Goal: Task Accomplishment & Management: Use online tool/utility

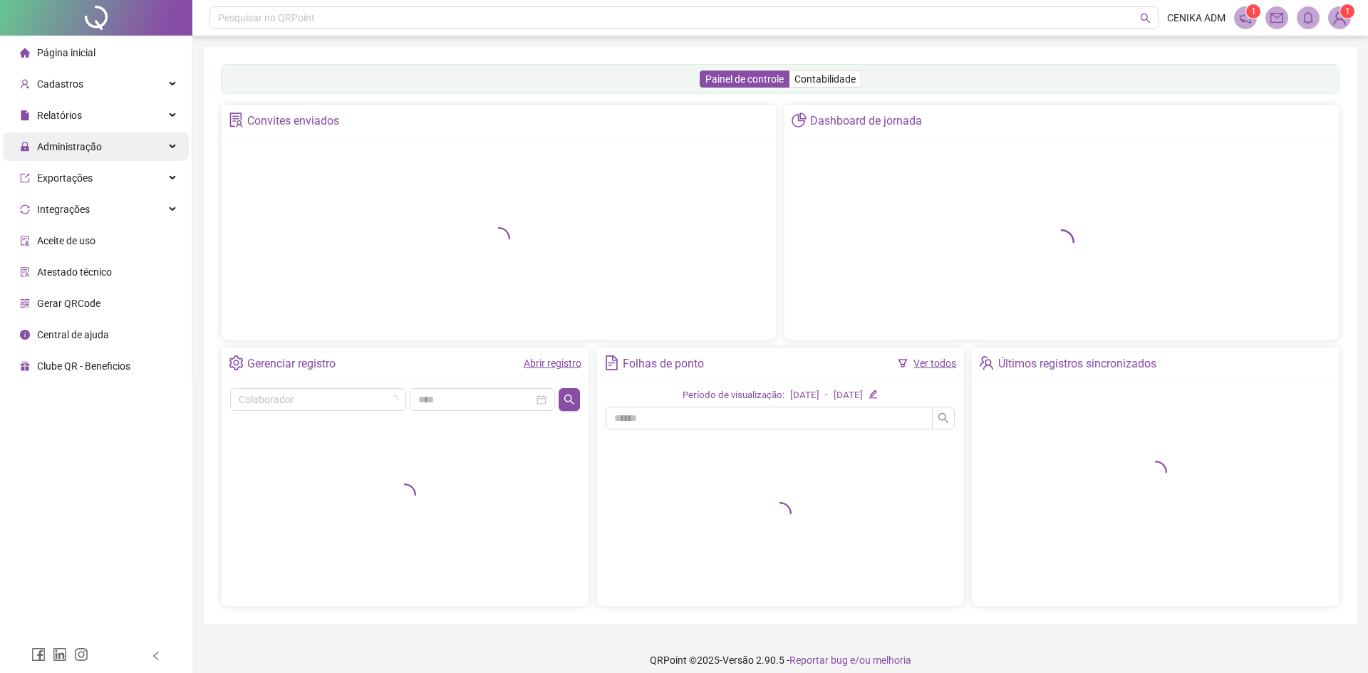
click at [53, 145] on span "Administração" at bounding box center [69, 146] width 65 height 11
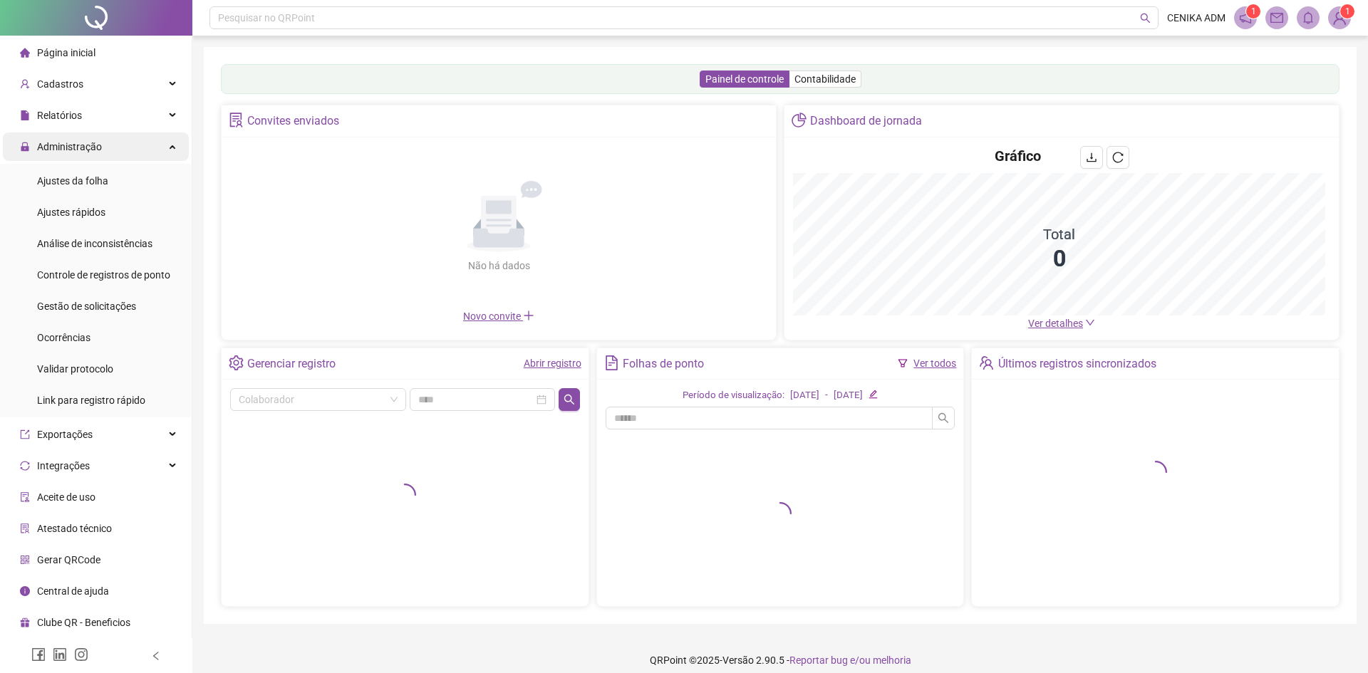
click at [53, 145] on span "Administração" at bounding box center [69, 146] width 65 height 11
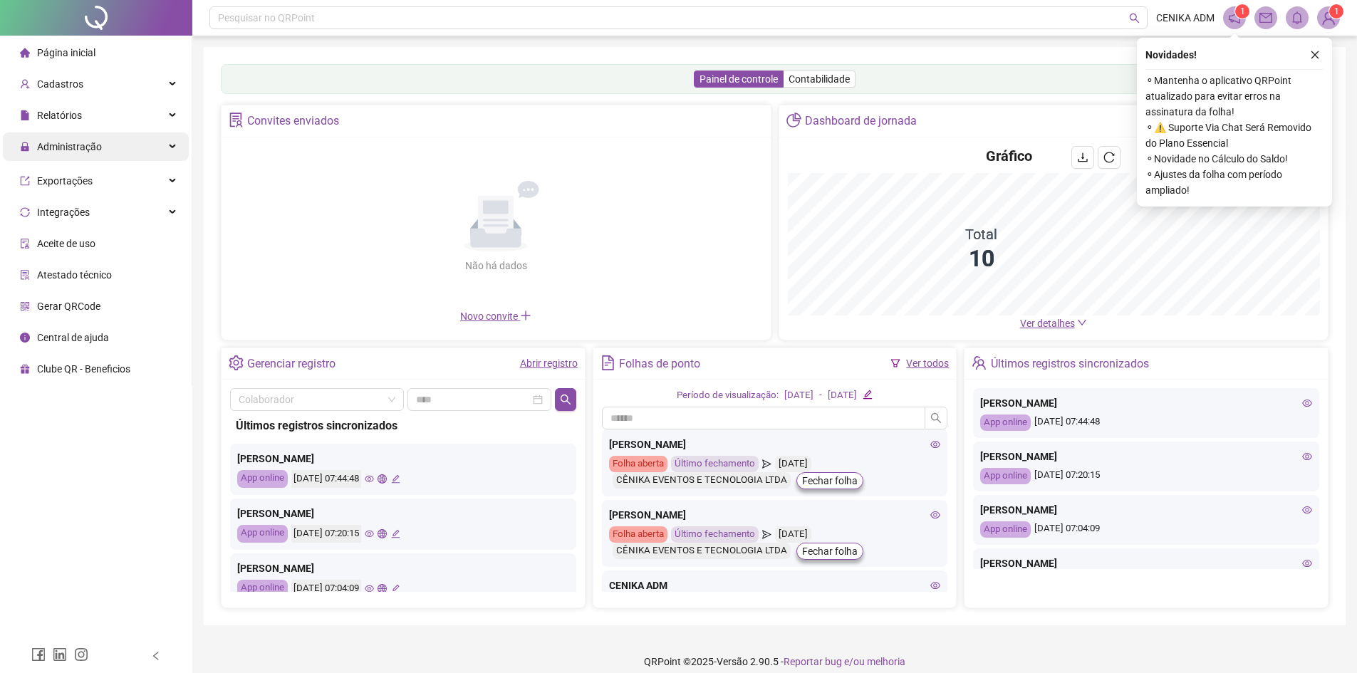
click at [88, 155] on span "Administração" at bounding box center [61, 146] width 82 height 28
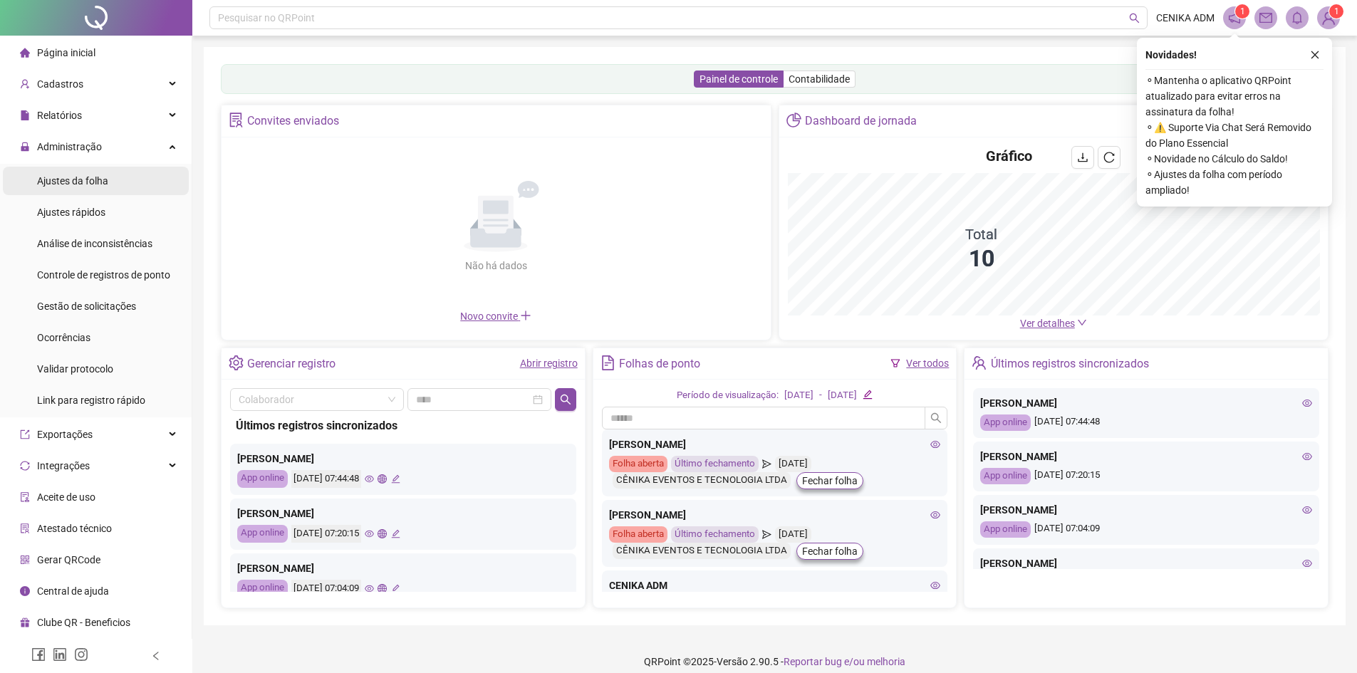
click at [104, 179] on span "Ajustes da folha" at bounding box center [72, 180] width 71 height 11
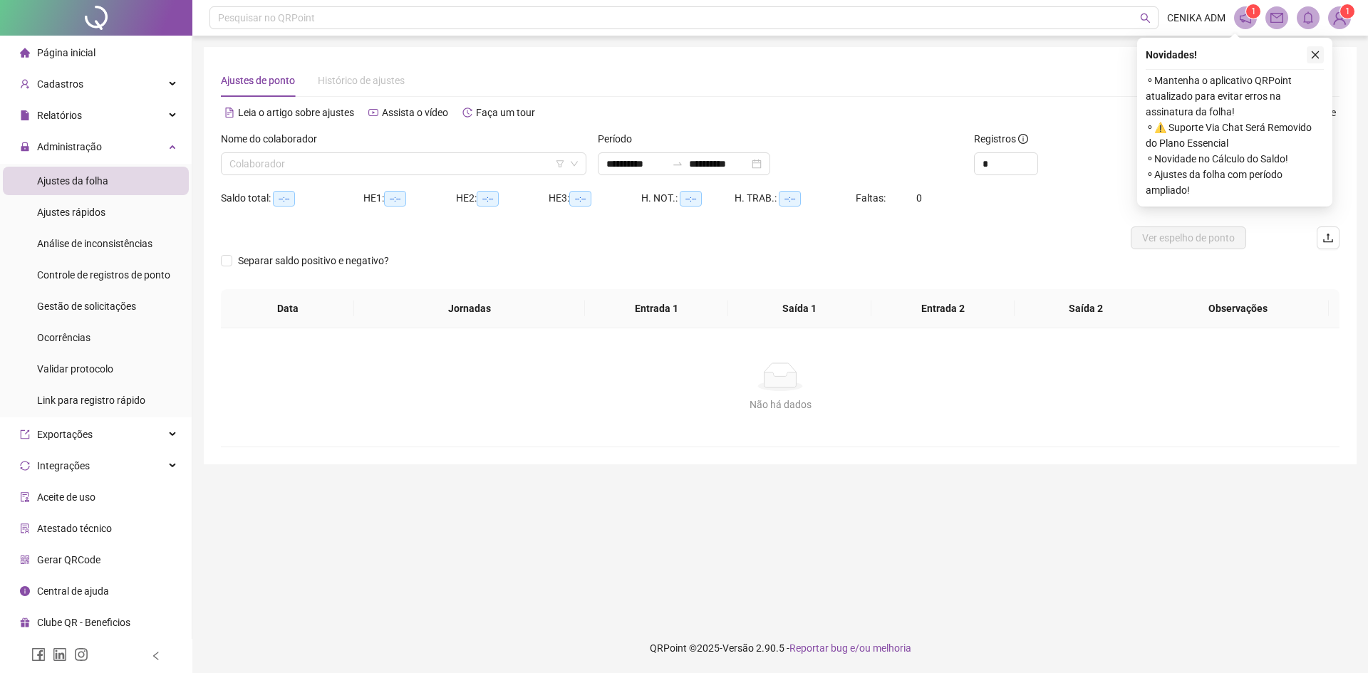
click at [1313, 61] on button "button" at bounding box center [1314, 54] width 17 height 17
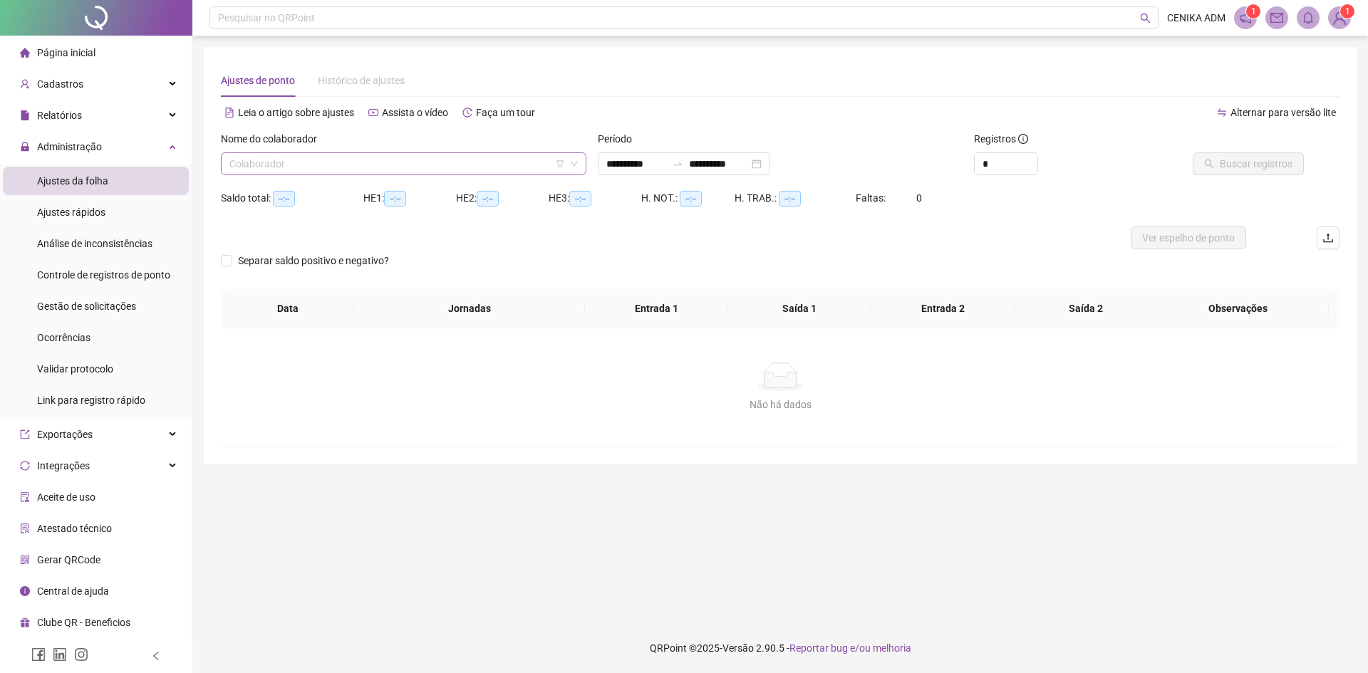
click at [512, 150] on div "Nome do colaborador" at bounding box center [403, 141] width 365 height 21
click at [499, 166] on input "search" at bounding box center [396, 163] width 335 height 21
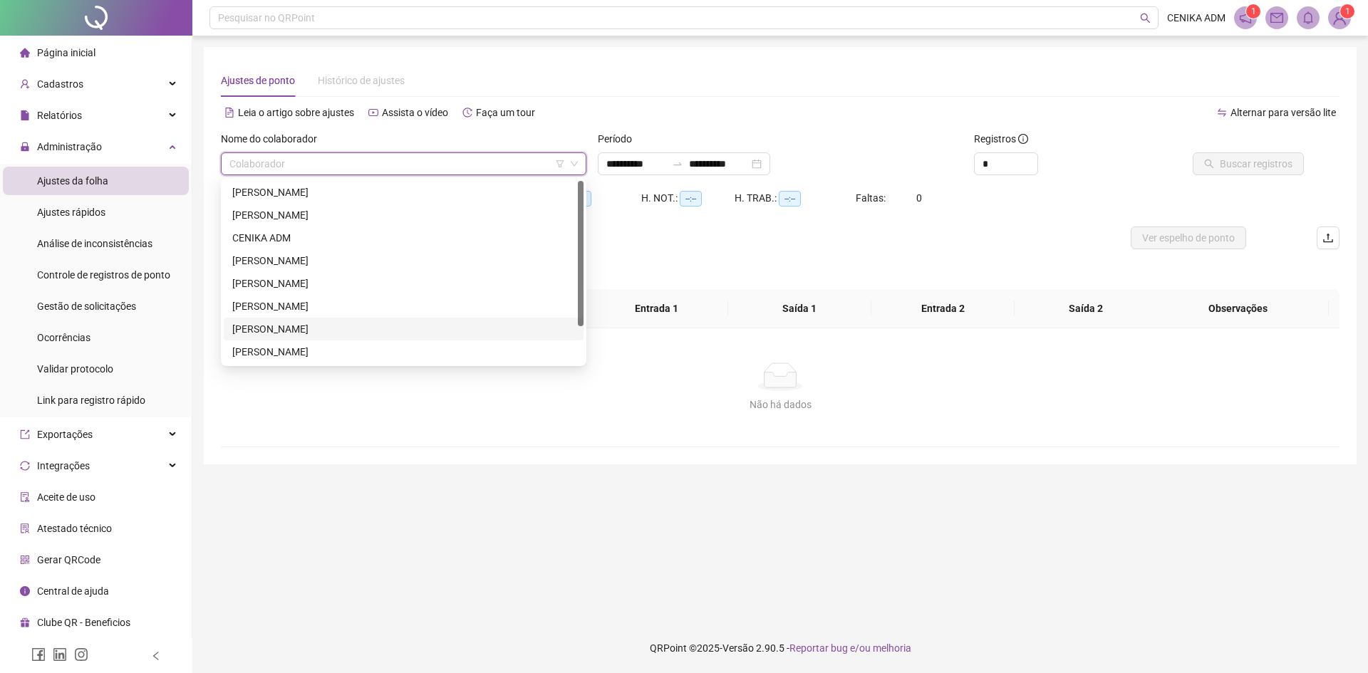
click at [283, 321] on div "[PERSON_NAME]" at bounding box center [403, 329] width 343 height 16
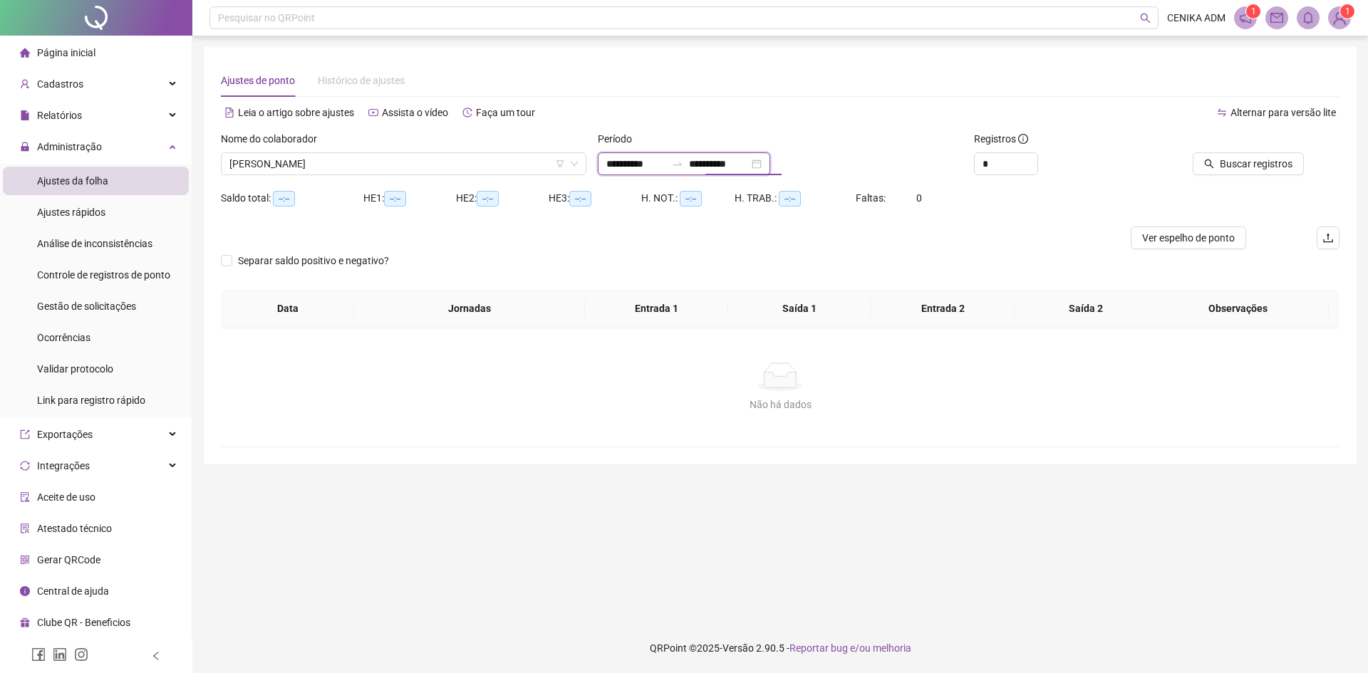
click at [728, 158] on input "**********" at bounding box center [719, 164] width 60 height 16
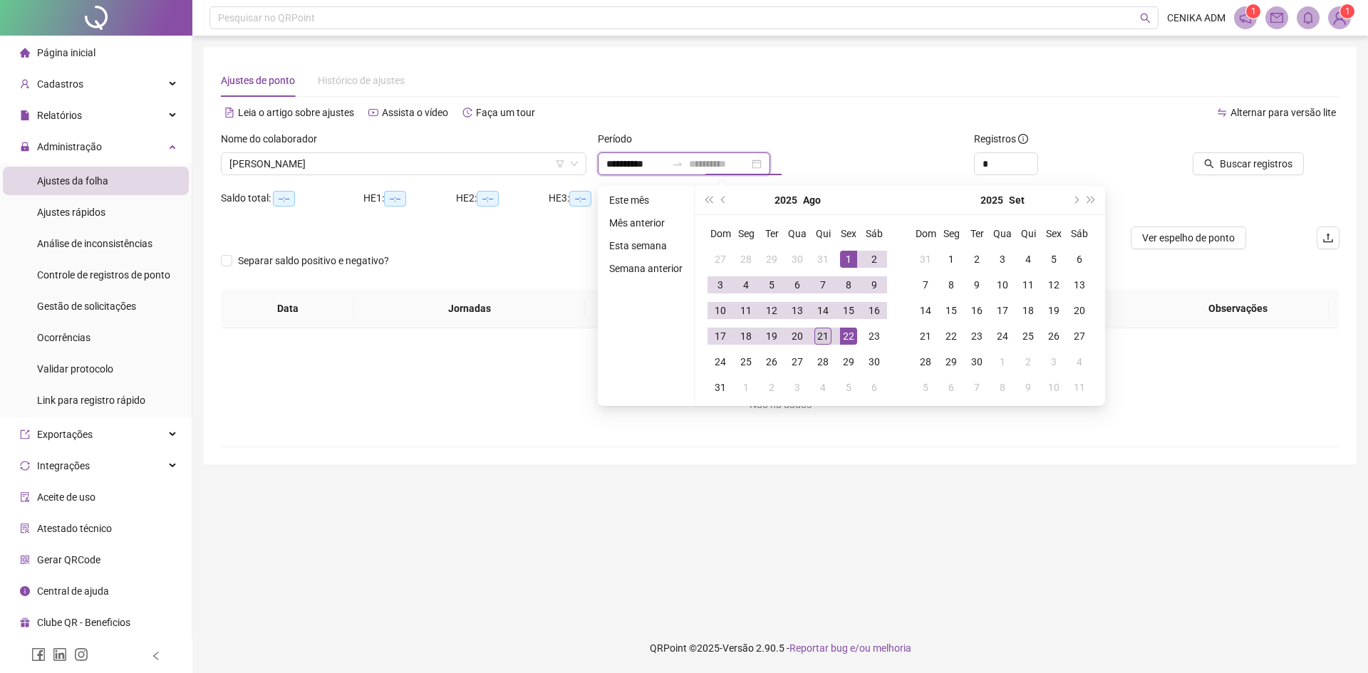
type input "**********"
click at [820, 337] on div "21" at bounding box center [822, 336] width 17 height 17
click at [1290, 165] on span "Buscar registros" at bounding box center [1255, 164] width 73 height 16
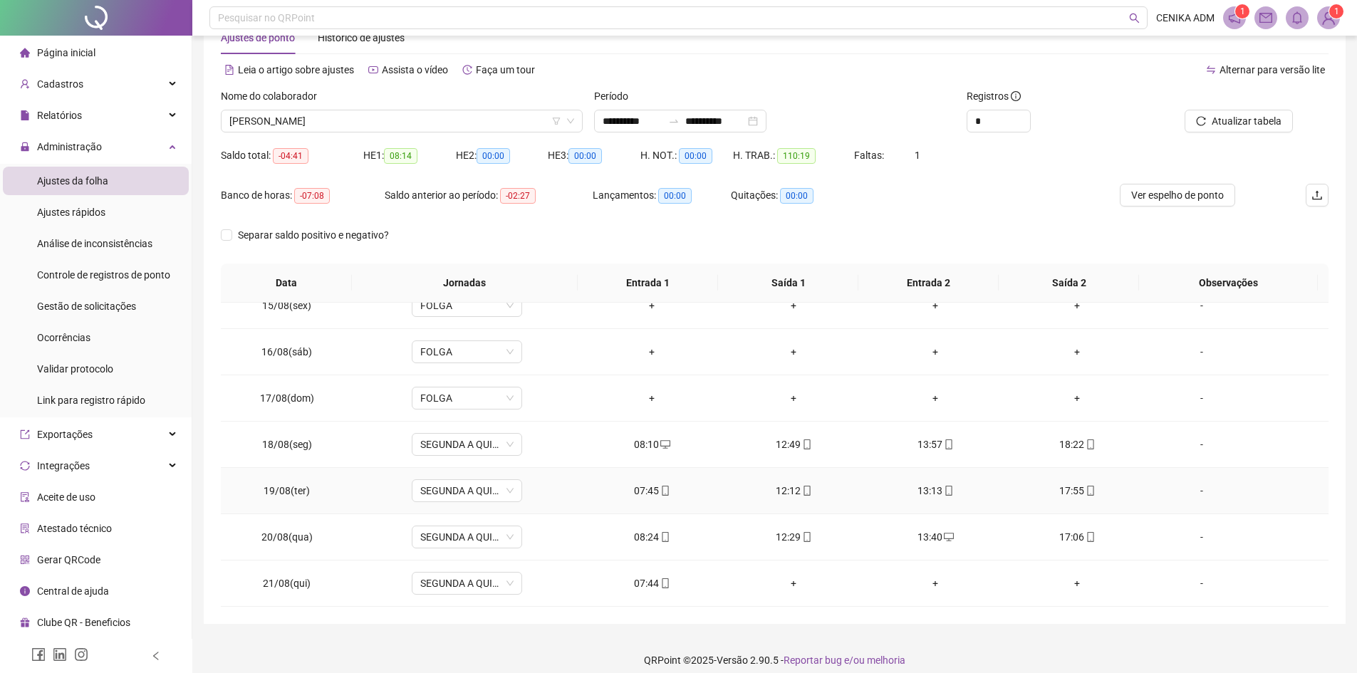
scroll to position [55, 0]
